Goal: Communication & Community: Answer question/provide support

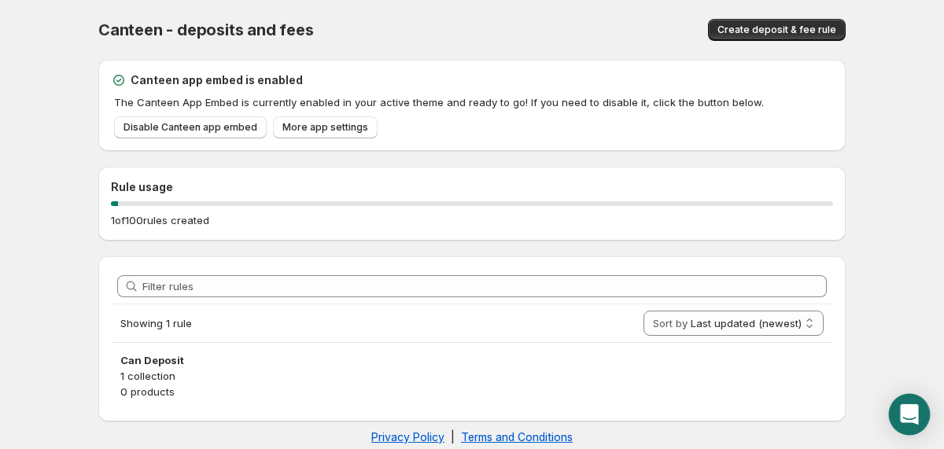
click at [913, 418] on icon "Open Intercom Messenger" at bounding box center [909, 414] width 20 height 20
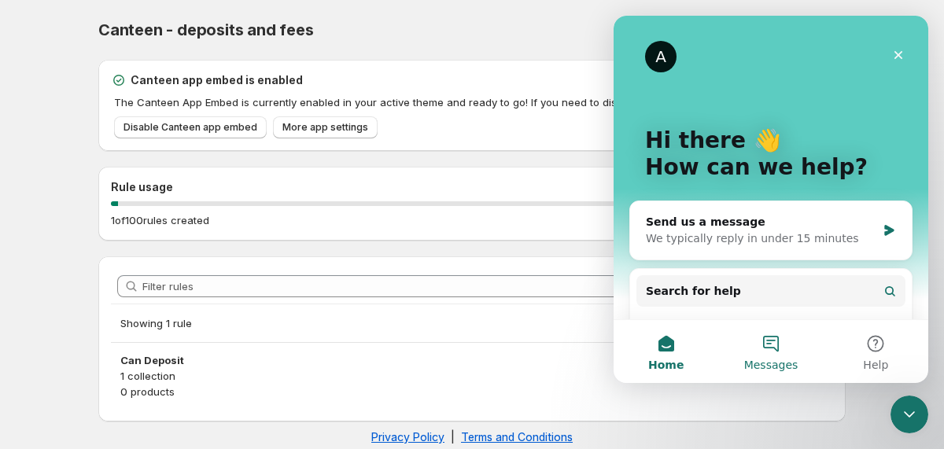
click at [768, 352] on button "Messages" at bounding box center [770, 351] width 105 height 63
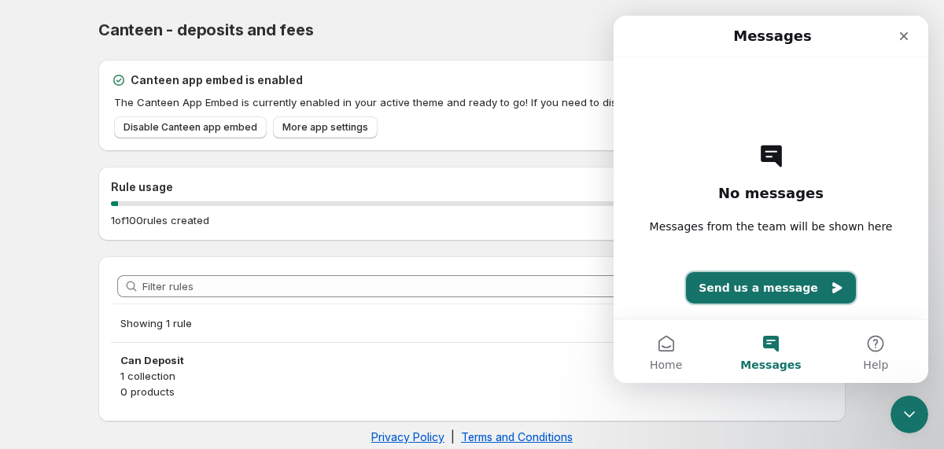
click at [750, 285] on button "Send us a message" at bounding box center [771, 287] width 170 height 31
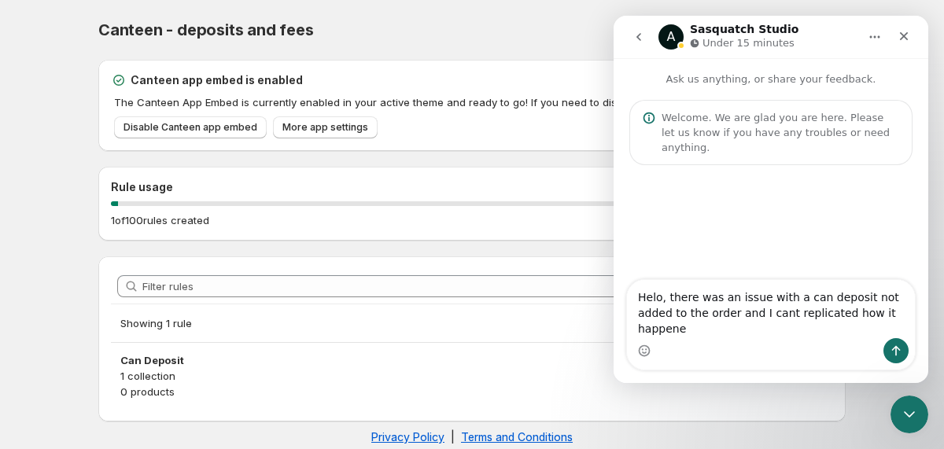
type textarea "Helo, there was an issue with a can deposit not added to the order and I cant r…"
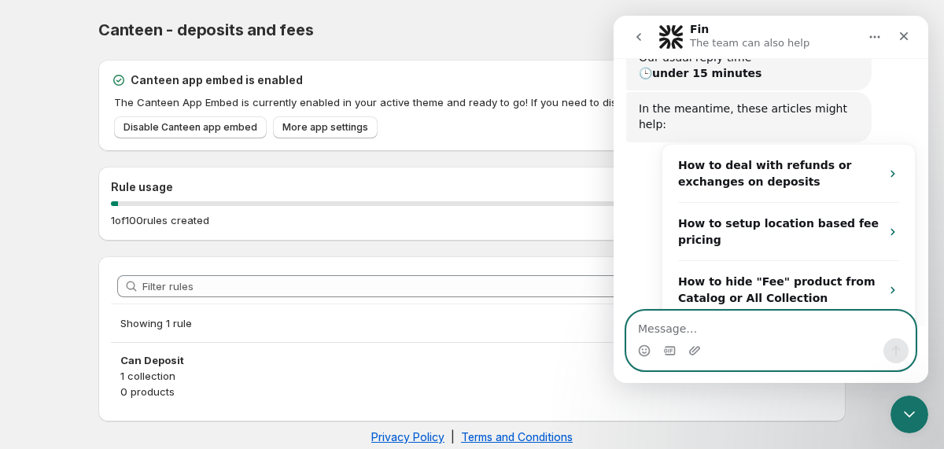
scroll to position [293, 0]
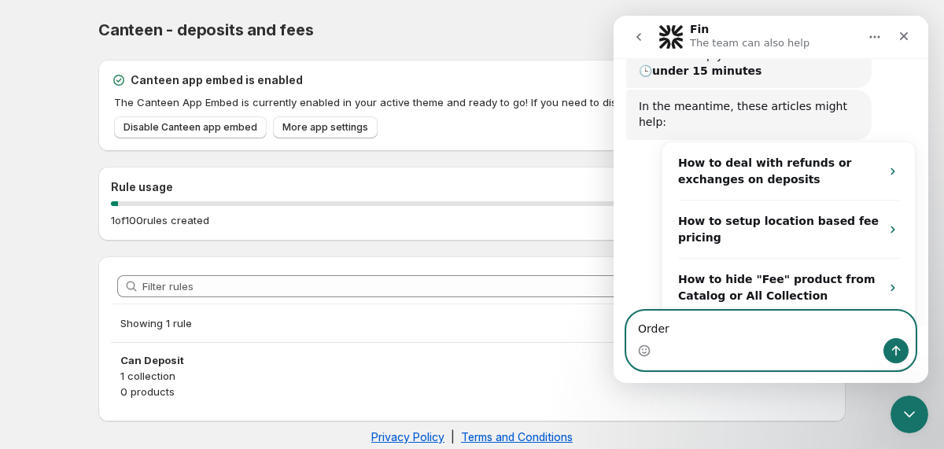
paste textarea "#18887 Terminé"
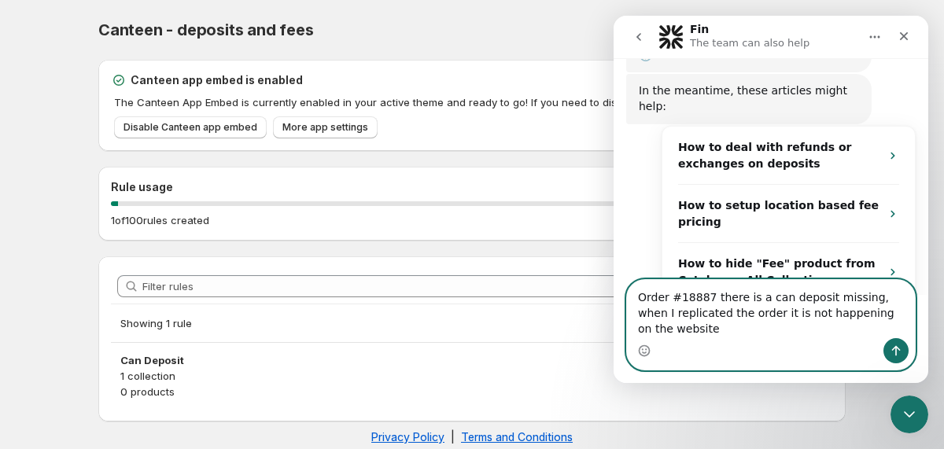
scroll to position [324, 0]
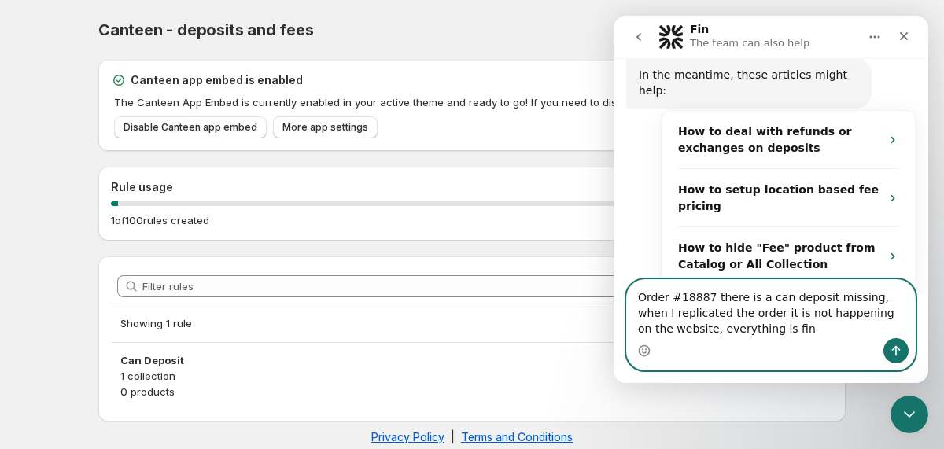
type textarea "Order #18887 there is a can deposit missing, when I replicated the order it is …"
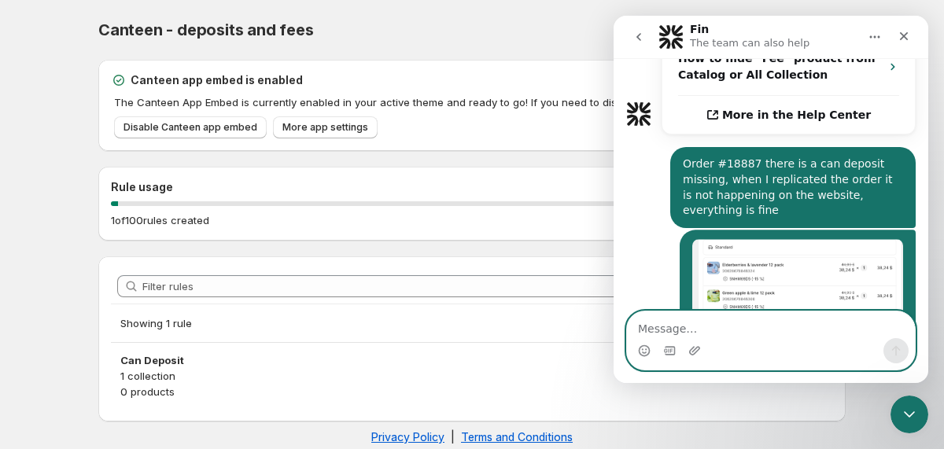
scroll to position [597, 0]
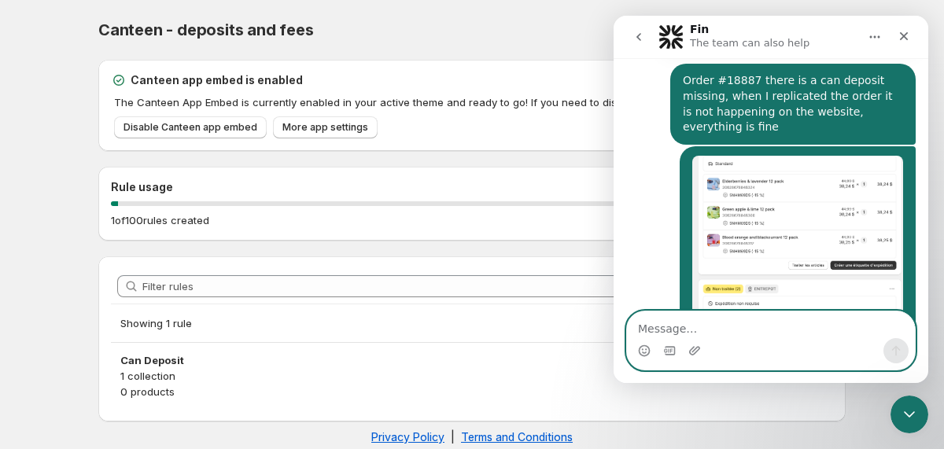
click at [719, 325] on textarea "Message…" at bounding box center [771, 324] width 288 height 27
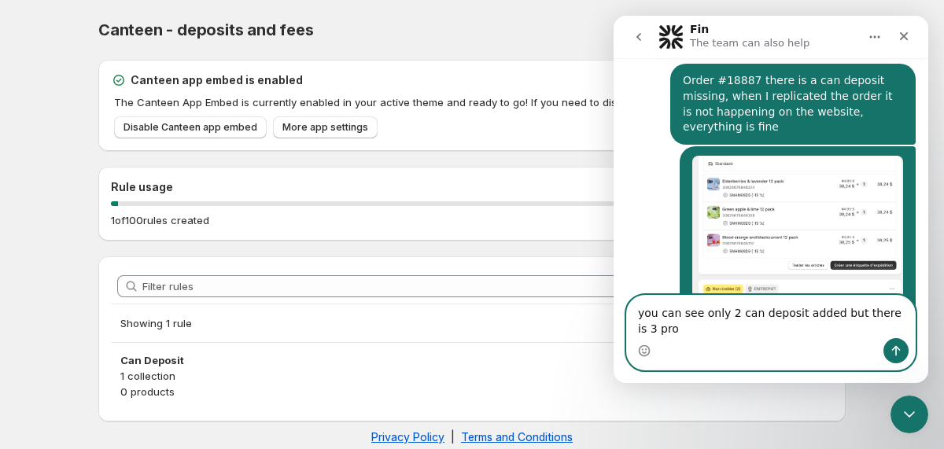
scroll to position [613, 0]
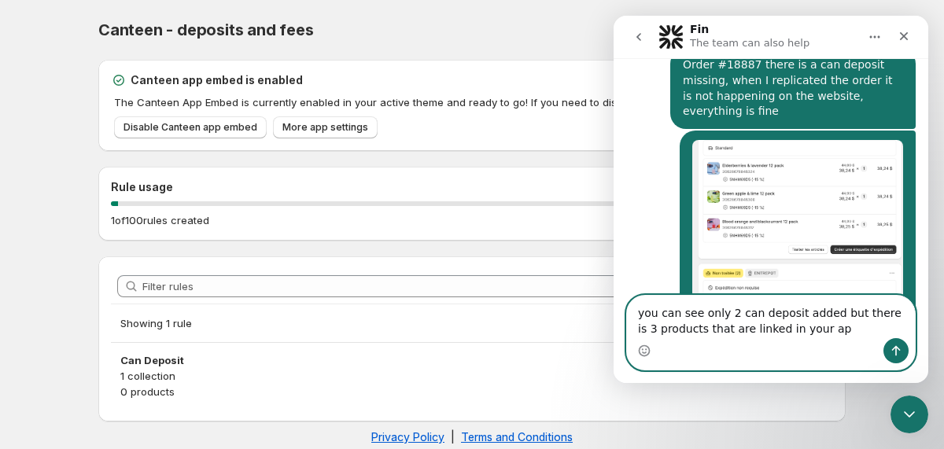
type textarea "you can see only 2 can deposit added but there is 3 products that are linked in…"
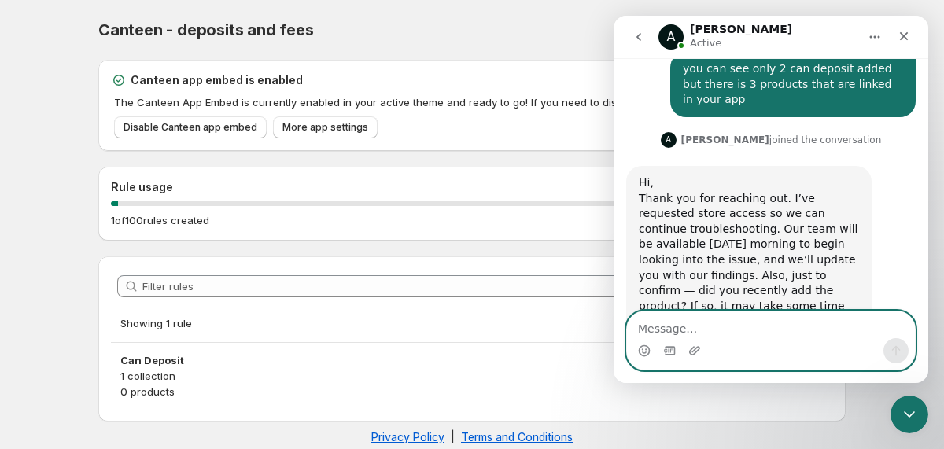
scroll to position [917, 0]
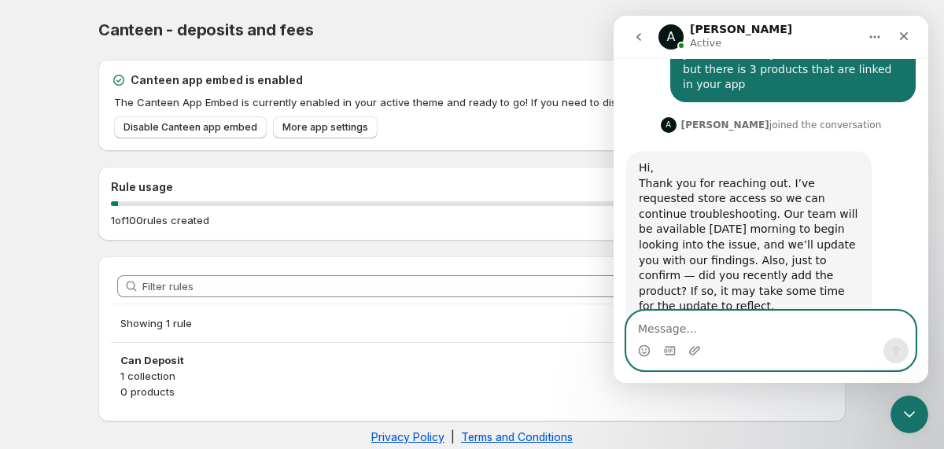
click at [764, 323] on textarea "Message…" at bounding box center [771, 324] width 288 height 27
type textarea "No it is online for 2 weeks now"
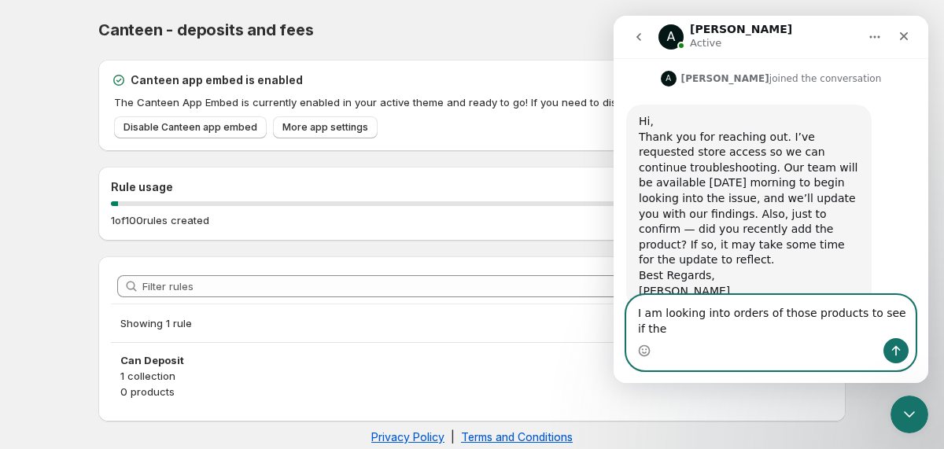
scroll to position [979, 0]
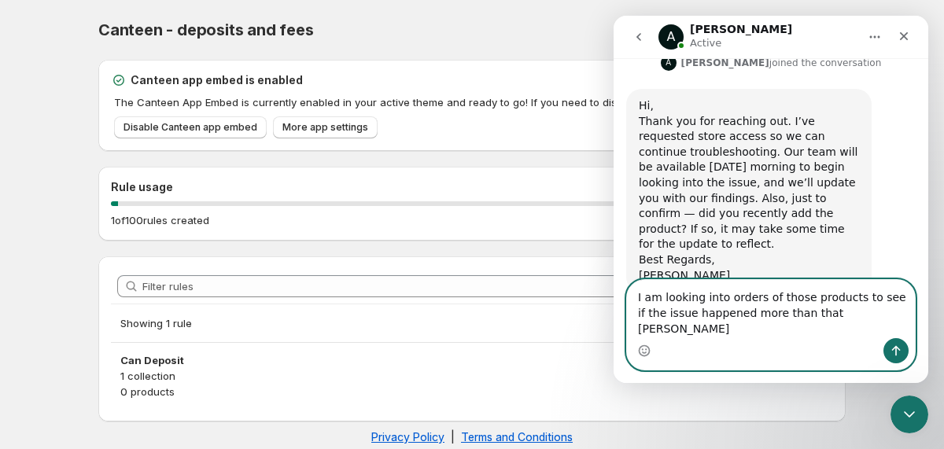
type textarea "I am looking into orders of those products to see if the issue happened more th…"
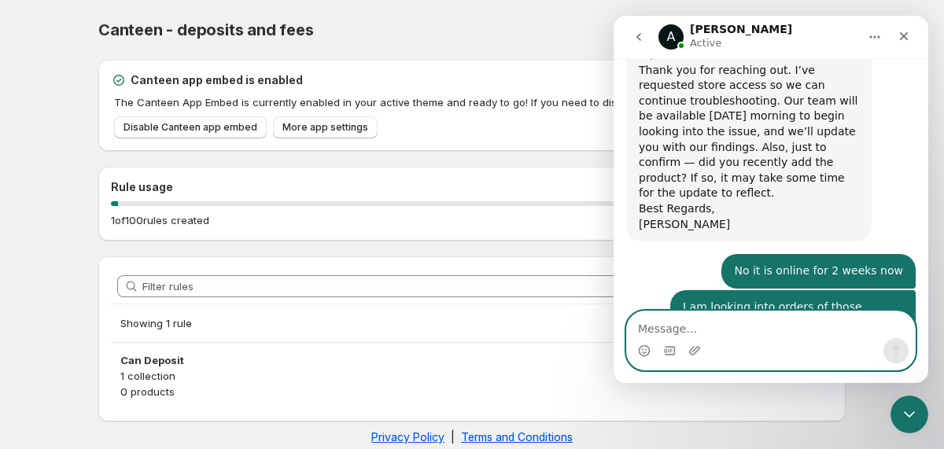
scroll to position [1092, 0]
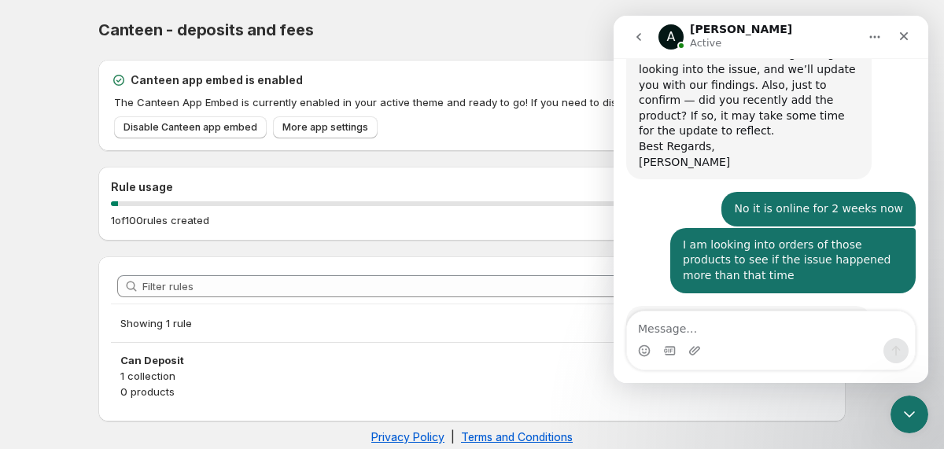
click at [768, 344] on div "Intercom messenger" at bounding box center [771, 350] width 288 height 25
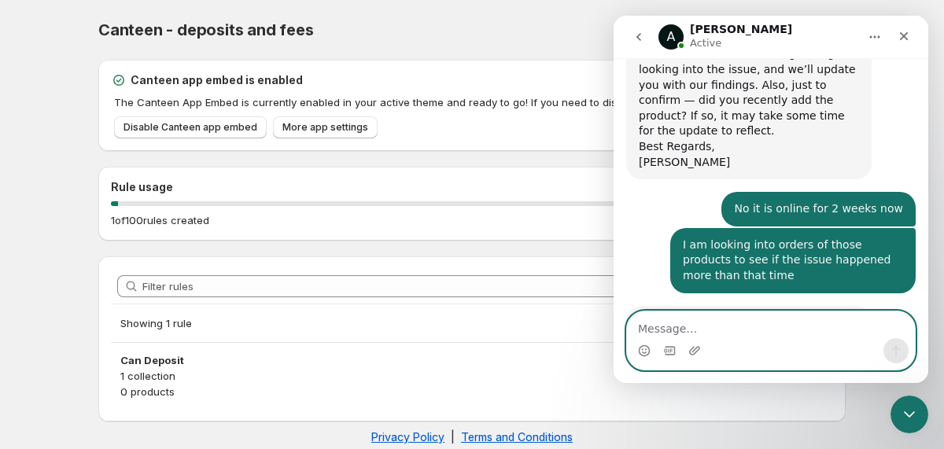
click at [743, 329] on textarea "Message…" at bounding box center [771, 324] width 288 height 27
paste textarea "#18838"
type textarea "#18838"
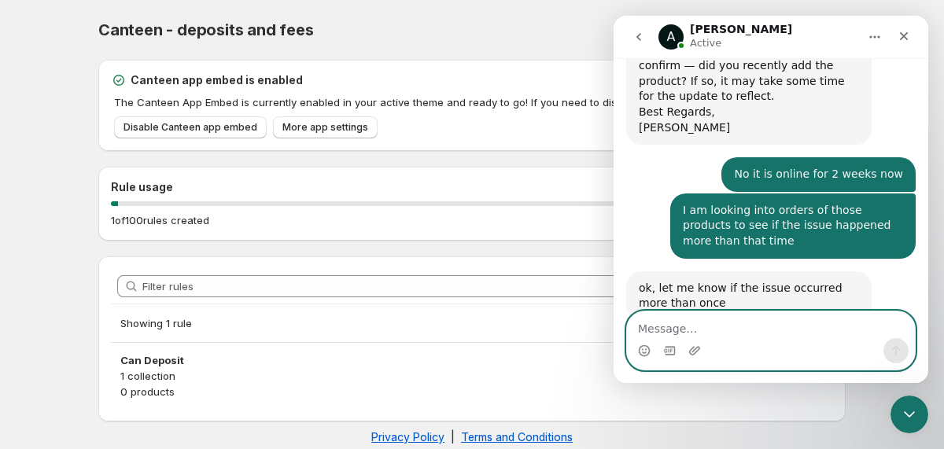
scroll to position [1140, 0]
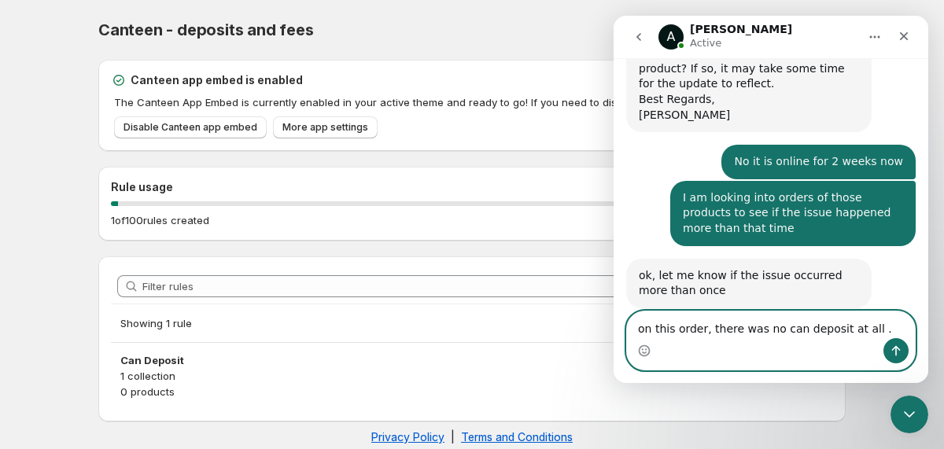
type textarea "on this order, there was no can deposit at all .."
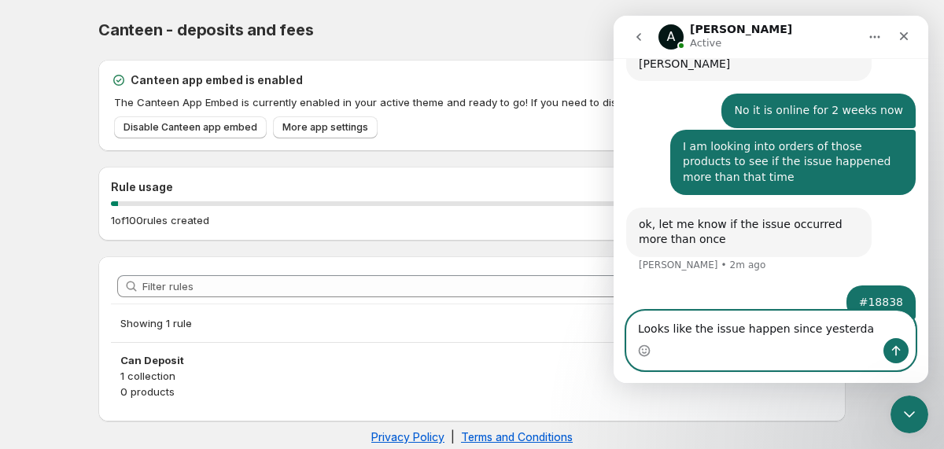
type textarea "Looks like the issue happen since [DATE]"
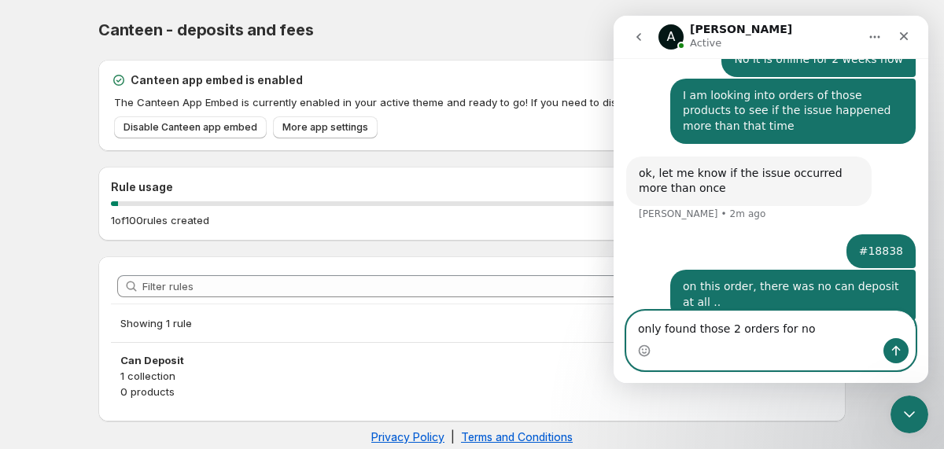
type textarea "only found those 2 orders for now"
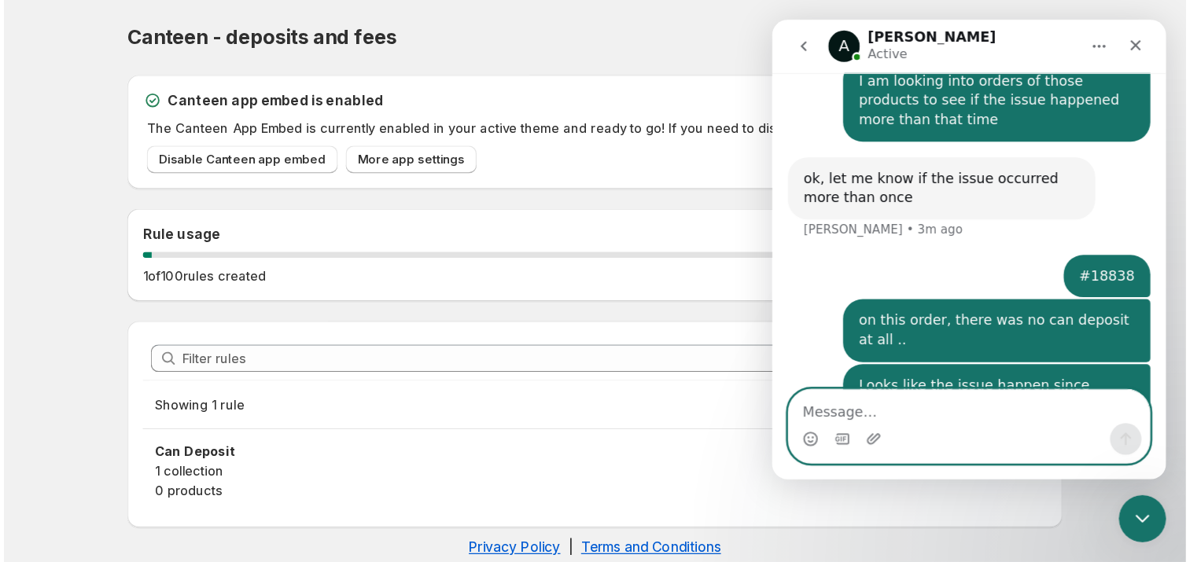
scroll to position [1278, 0]
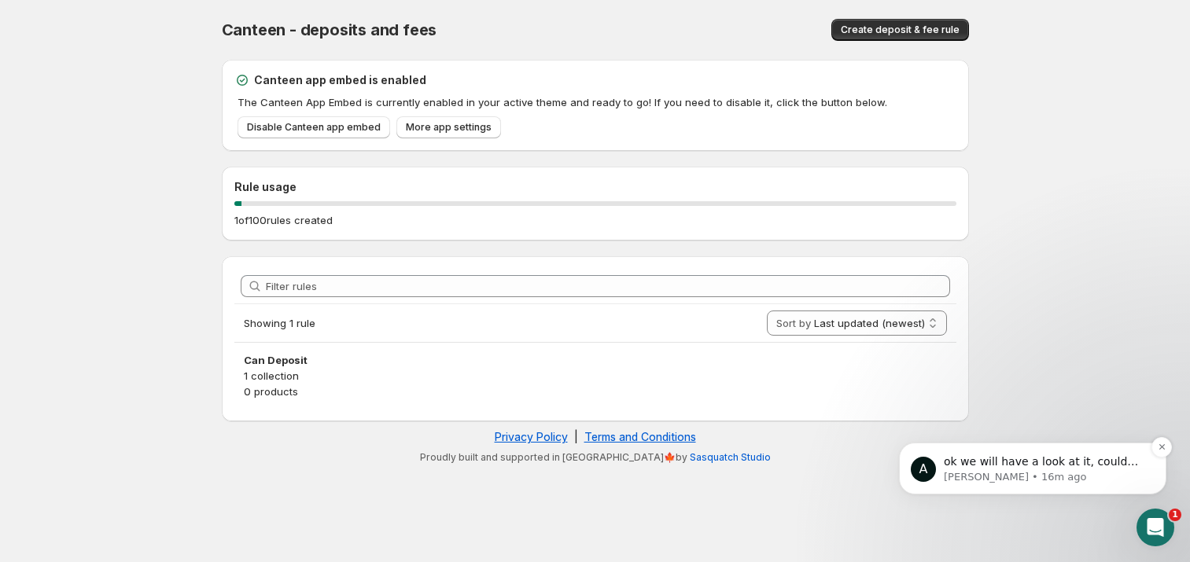
click at [1083, 466] on p "ok we will have a look at it, could you also provide us access to orders so tha…" at bounding box center [1045, 463] width 203 height 16
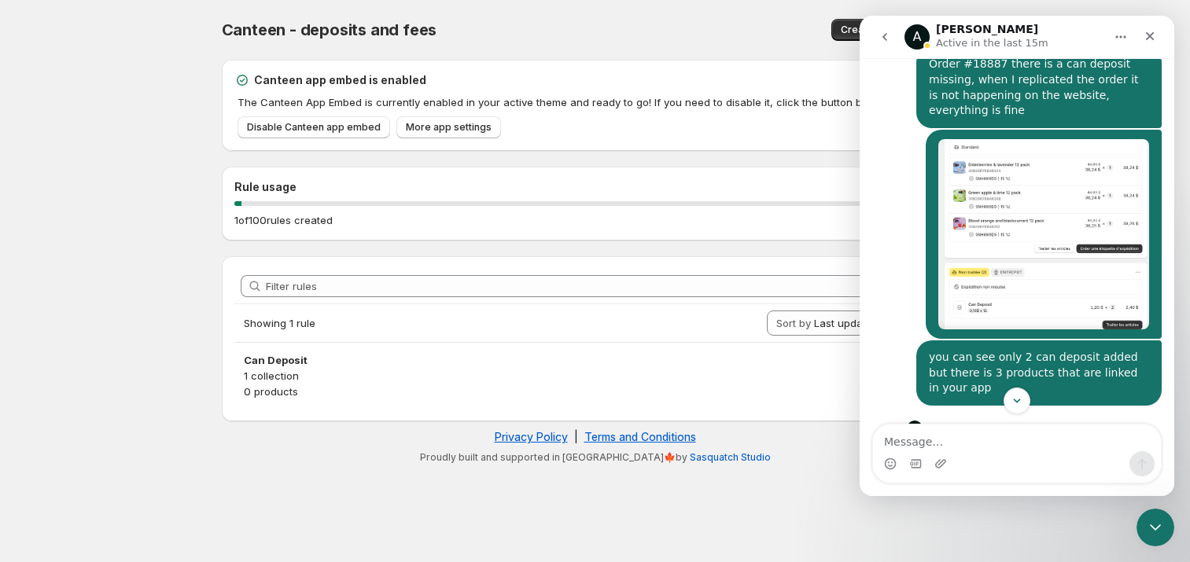
scroll to position [1257, 0]
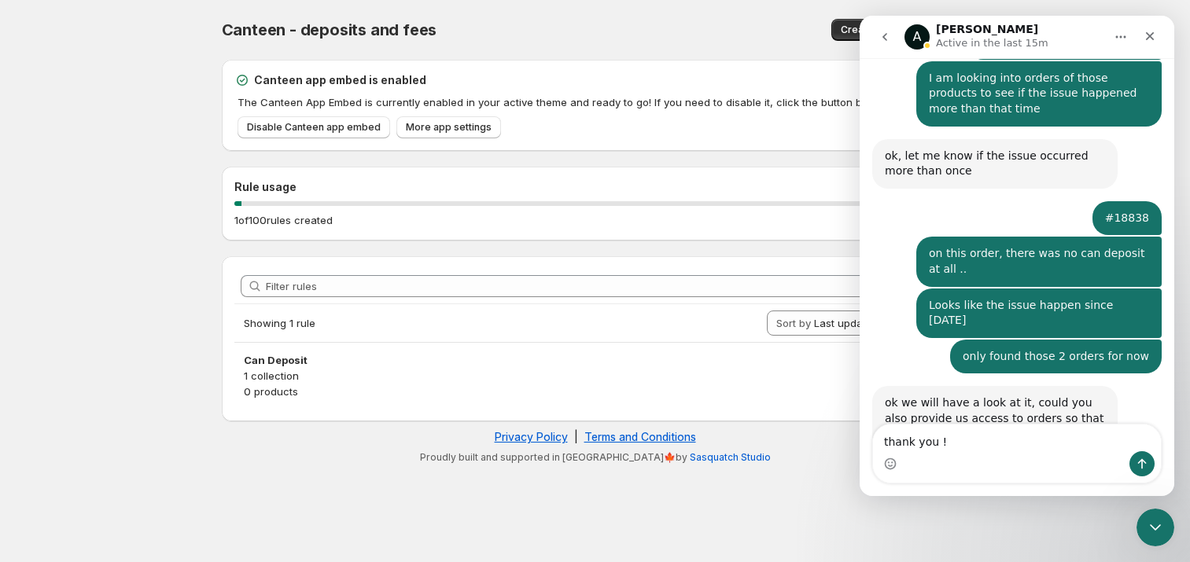
type textarea "thank you !"
click at [1137, 466] on icon "Send a message…" at bounding box center [1142, 464] width 13 height 13
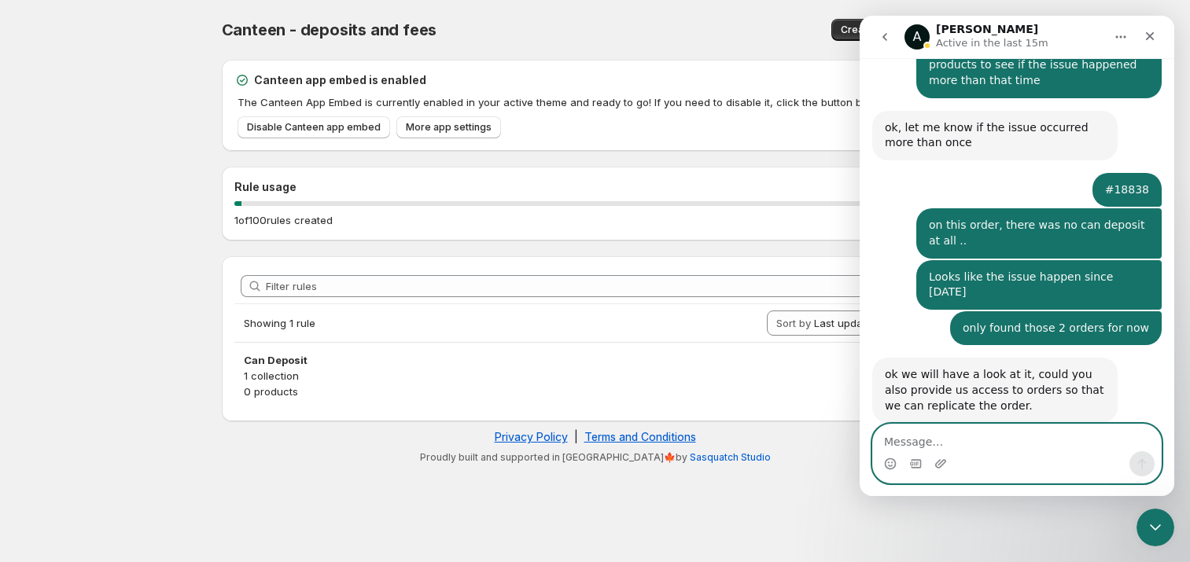
scroll to position [1304, 0]
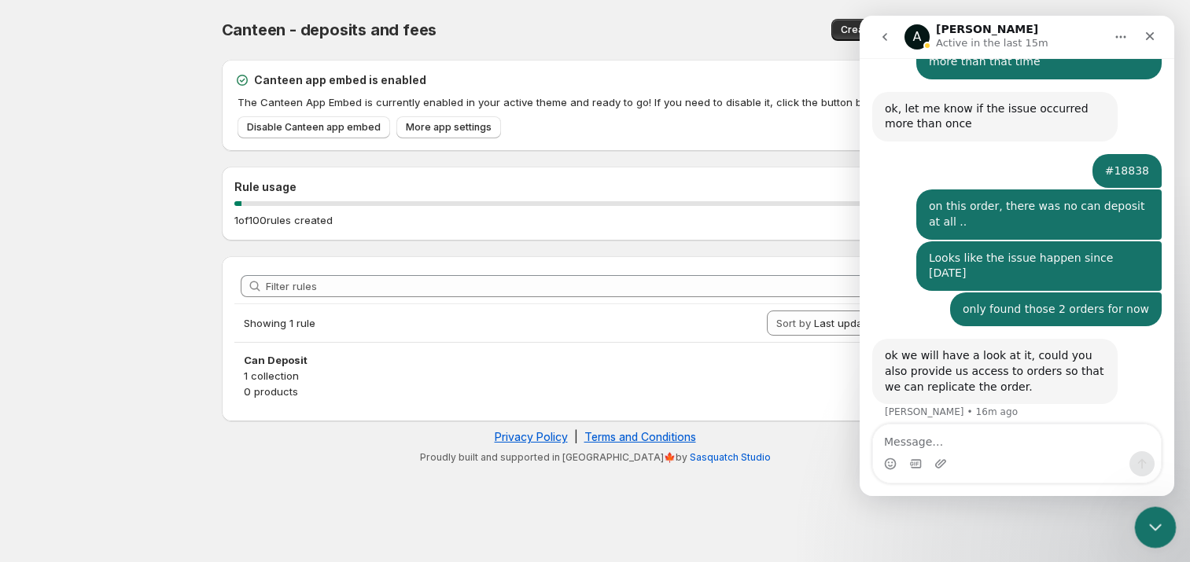
click at [1147, 529] on icon "Close Intercom Messenger" at bounding box center [1153, 525] width 19 height 19
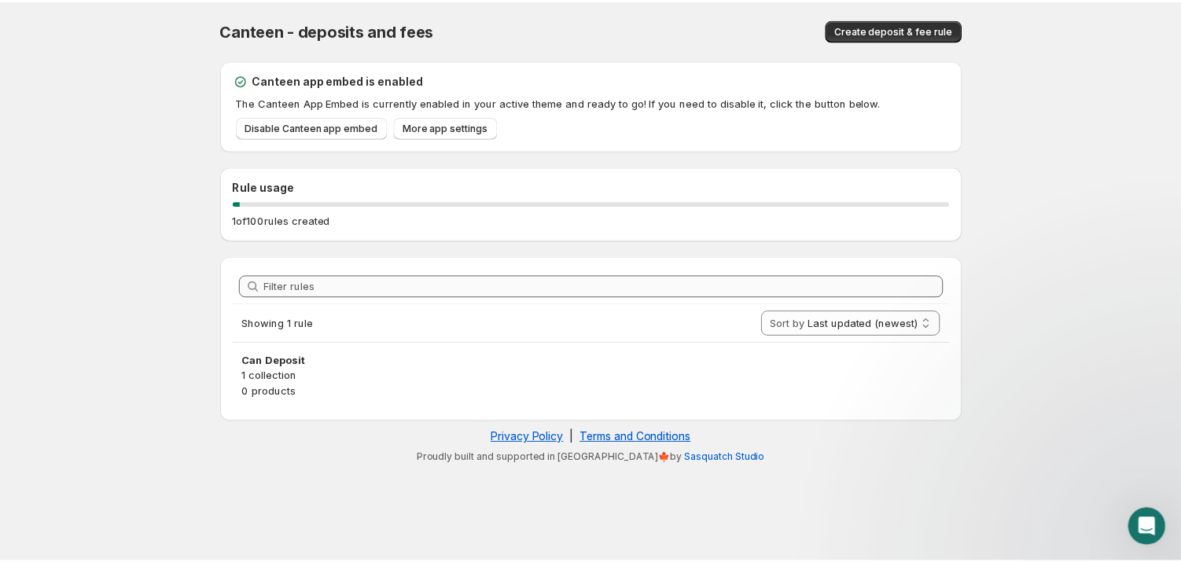
scroll to position [793, 0]
